Goal: Transaction & Acquisition: Purchase product/service

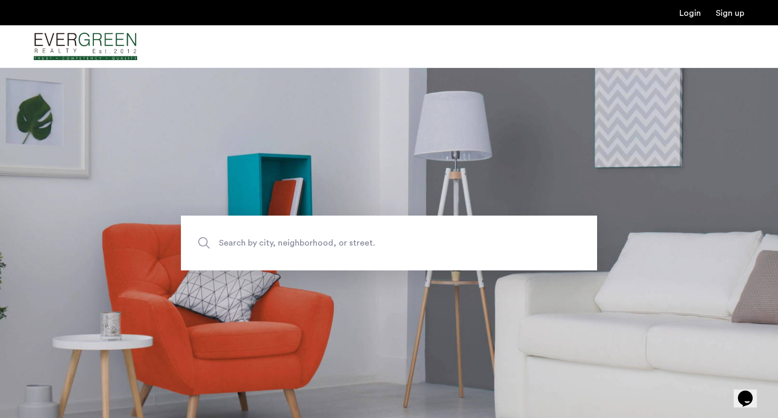
click at [332, 238] on span "Search by city, neighborhood, or street." at bounding box center [364, 243] width 291 height 14
click at [332, 238] on input "Search by city, neighborhood, or street." at bounding box center [389, 243] width 416 height 55
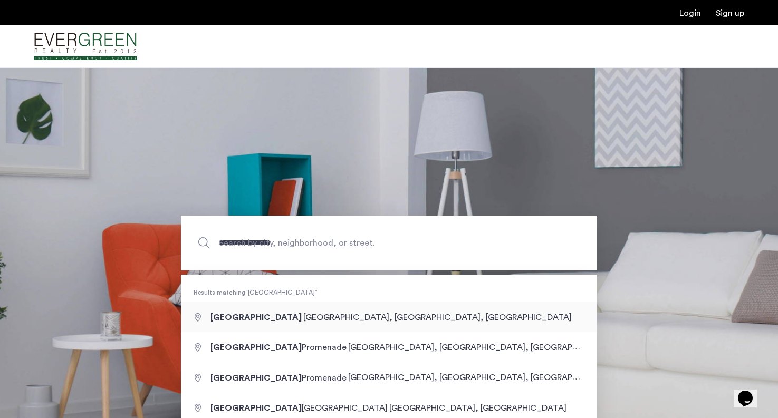
type input "**********"
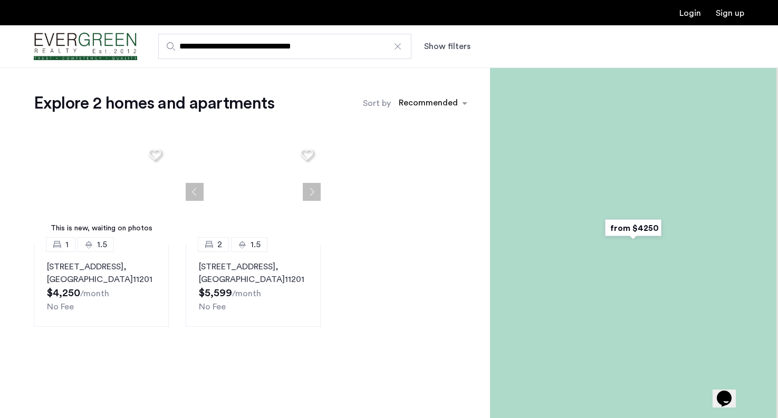
scroll to position [4, 0]
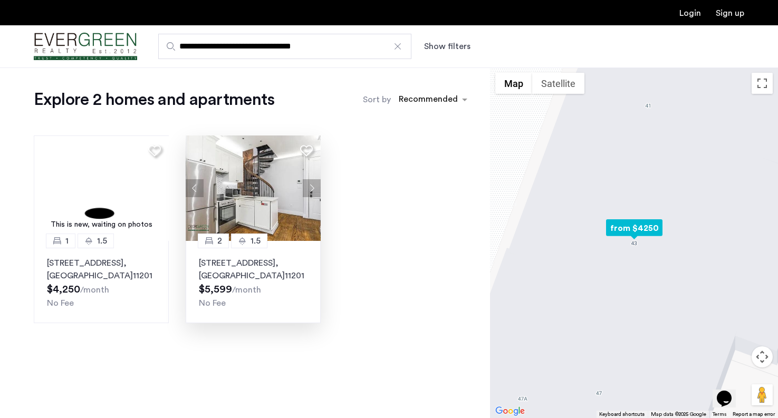
click at [315, 179] on button "Next apartment" at bounding box center [312, 188] width 18 height 18
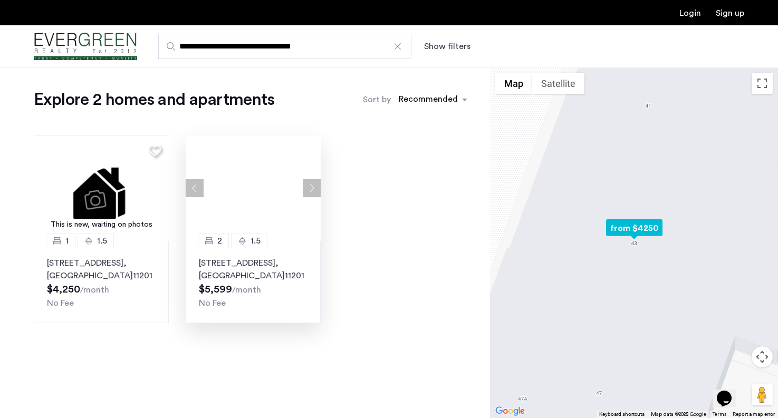
click at [315, 179] on button "Next apartment" at bounding box center [312, 188] width 18 height 18
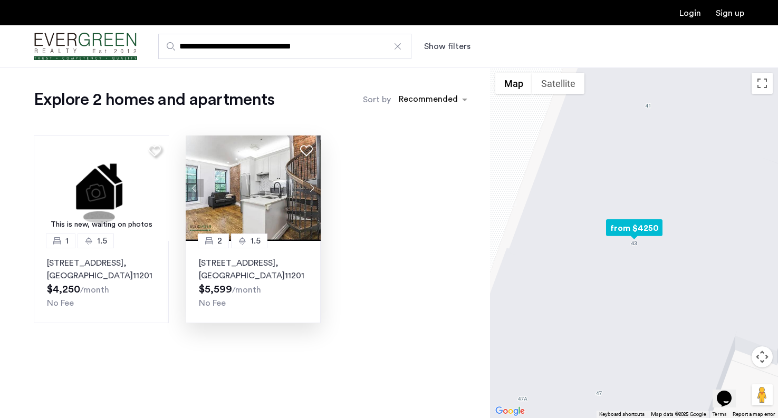
click at [315, 179] on button "Next apartment" at bounding box center [312, 188] width 18 height 18
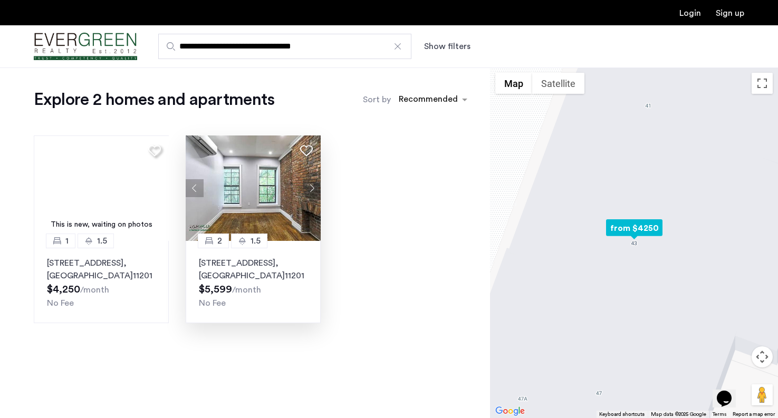
click at [315, 179] on button "Next apartment" at bounding box center [312, 188] width 18 height 18
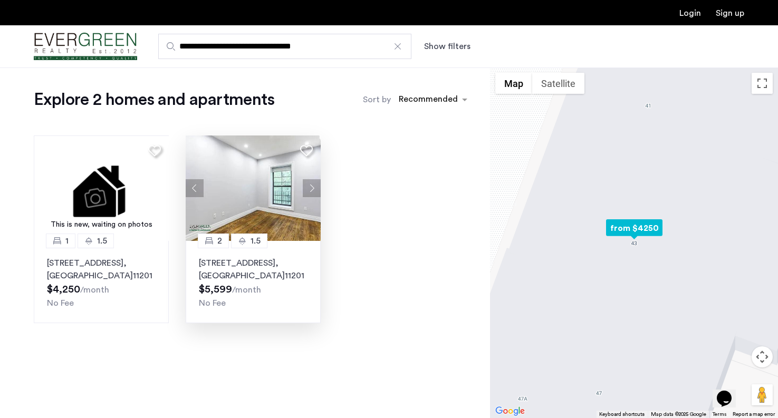
click at [257, 270] on p "43 Columbia Place, Unit 3D, Brooklyn , NY 11201" at bounding box center [253, 269] width 109 height 25
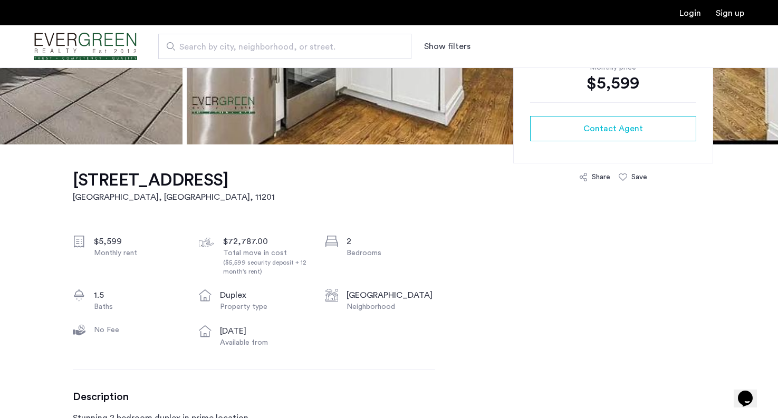
scroll to position [258, 0]
